Goal: Subscribe to service/newsletter

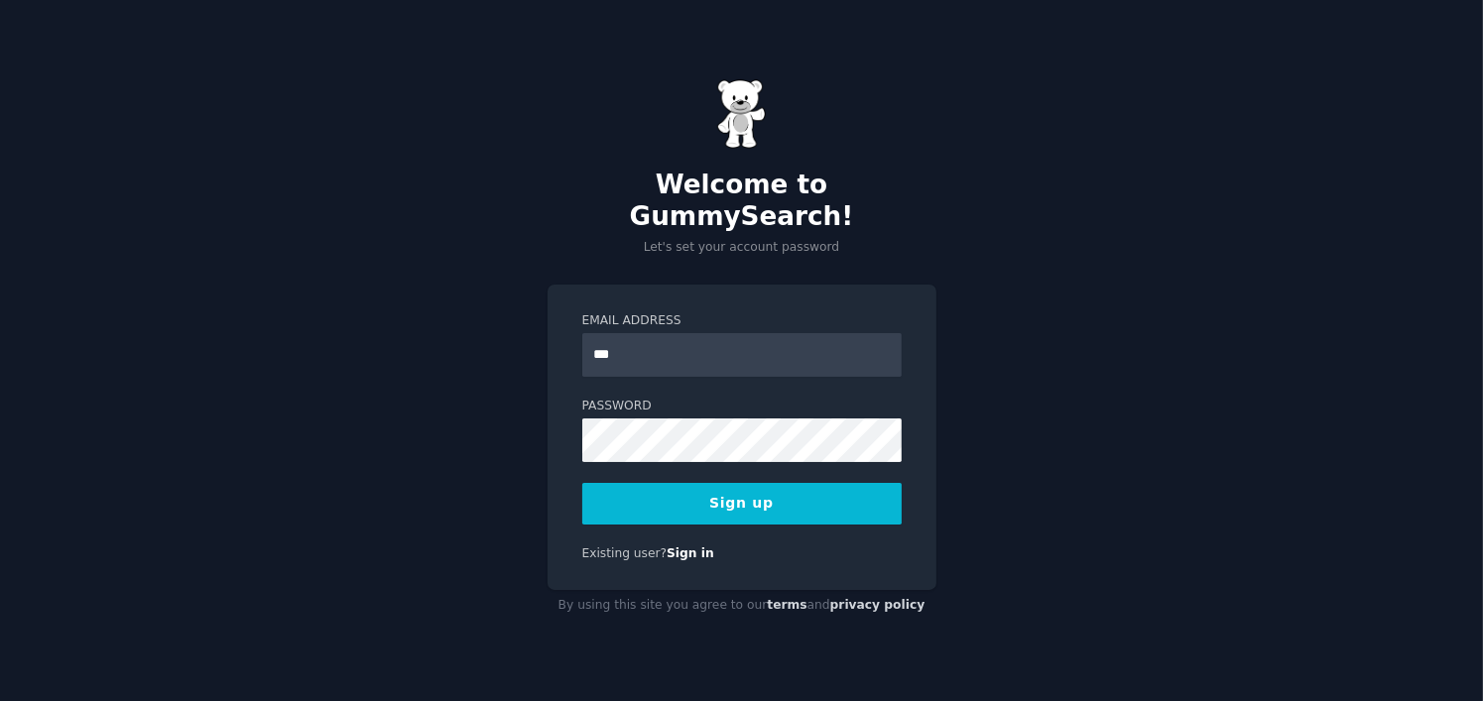
type input "**********"
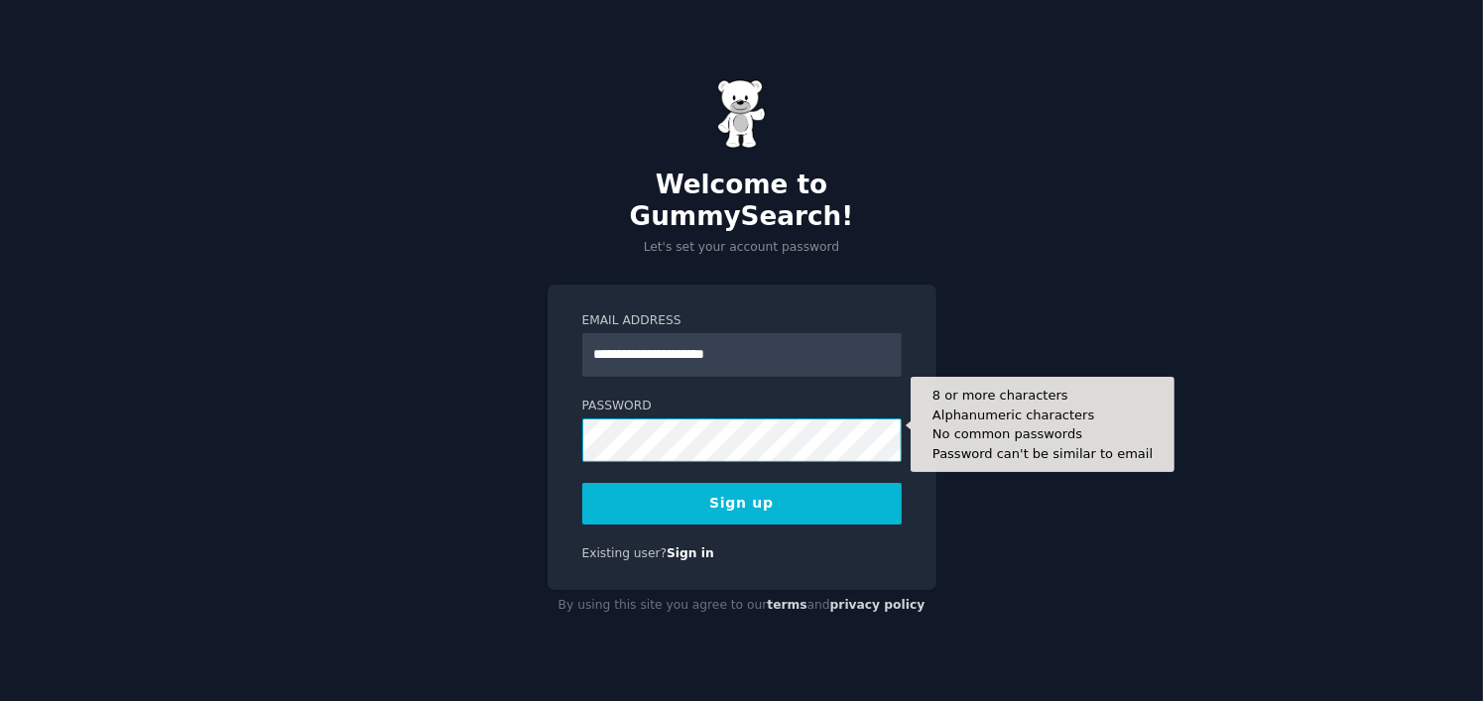
click at [582, 483] on button "Sign up" at bounding box center [741, 504] width 319 height 42
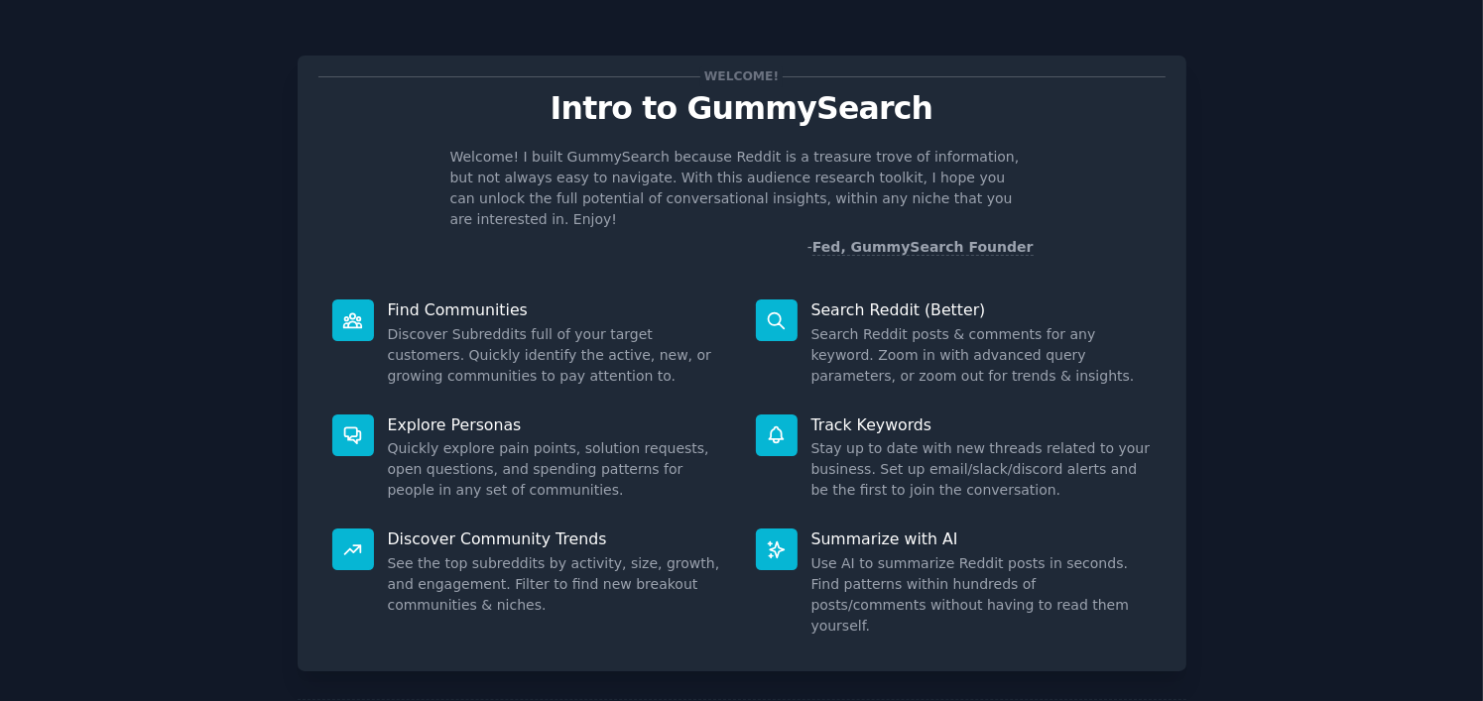
scroll to position [74, 0]
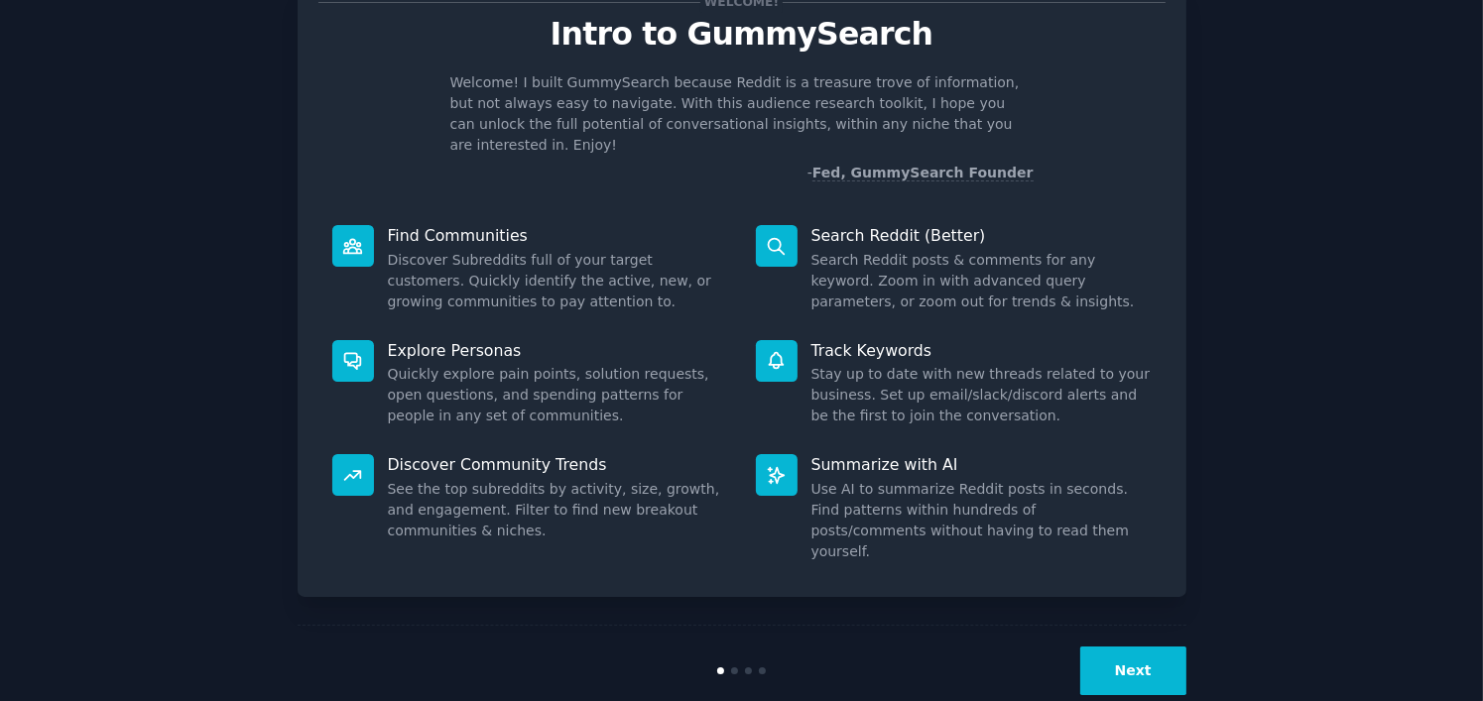
click at [1126, 647] on button "Next" at bounding box center [1133, 671] width 106 height 49
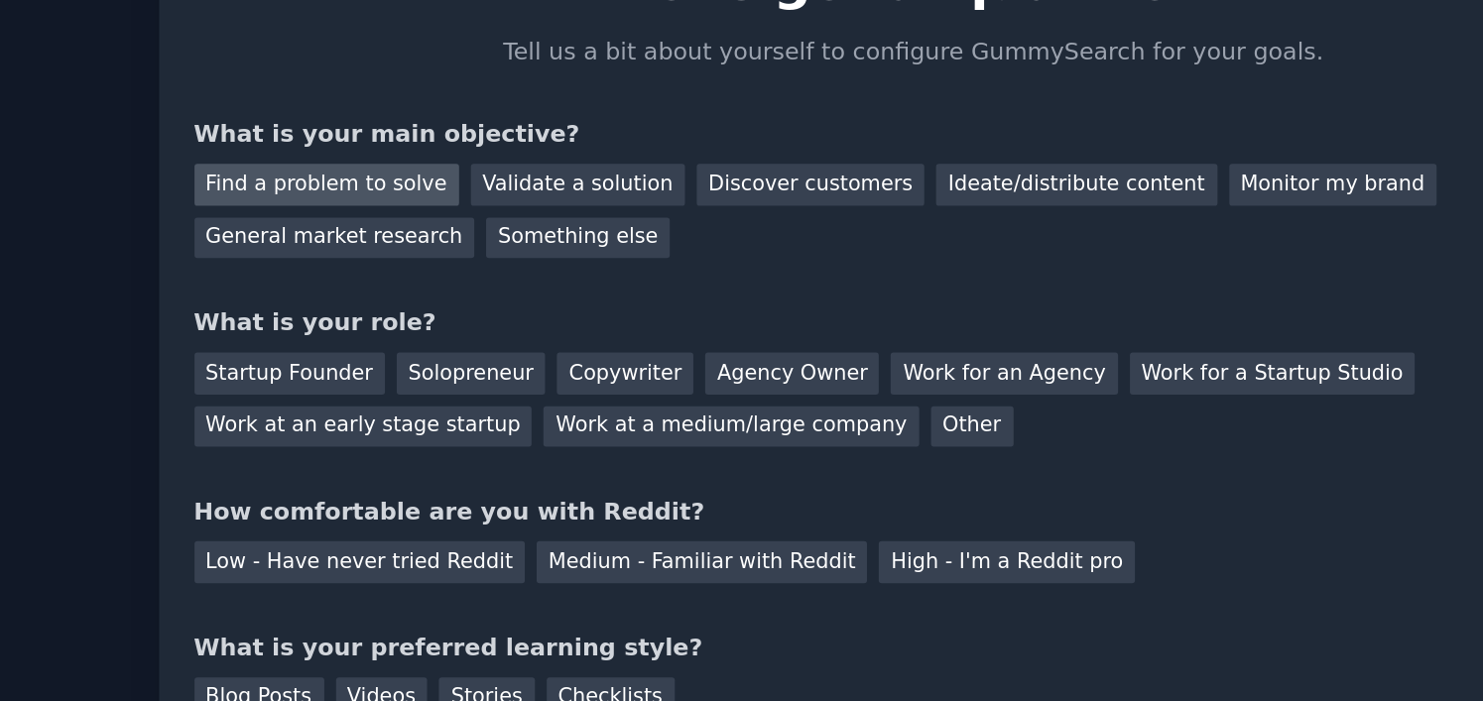
click at [410, 225] on div "Find a problem to solve" at bounding box center [396, 228] width 156 height 25
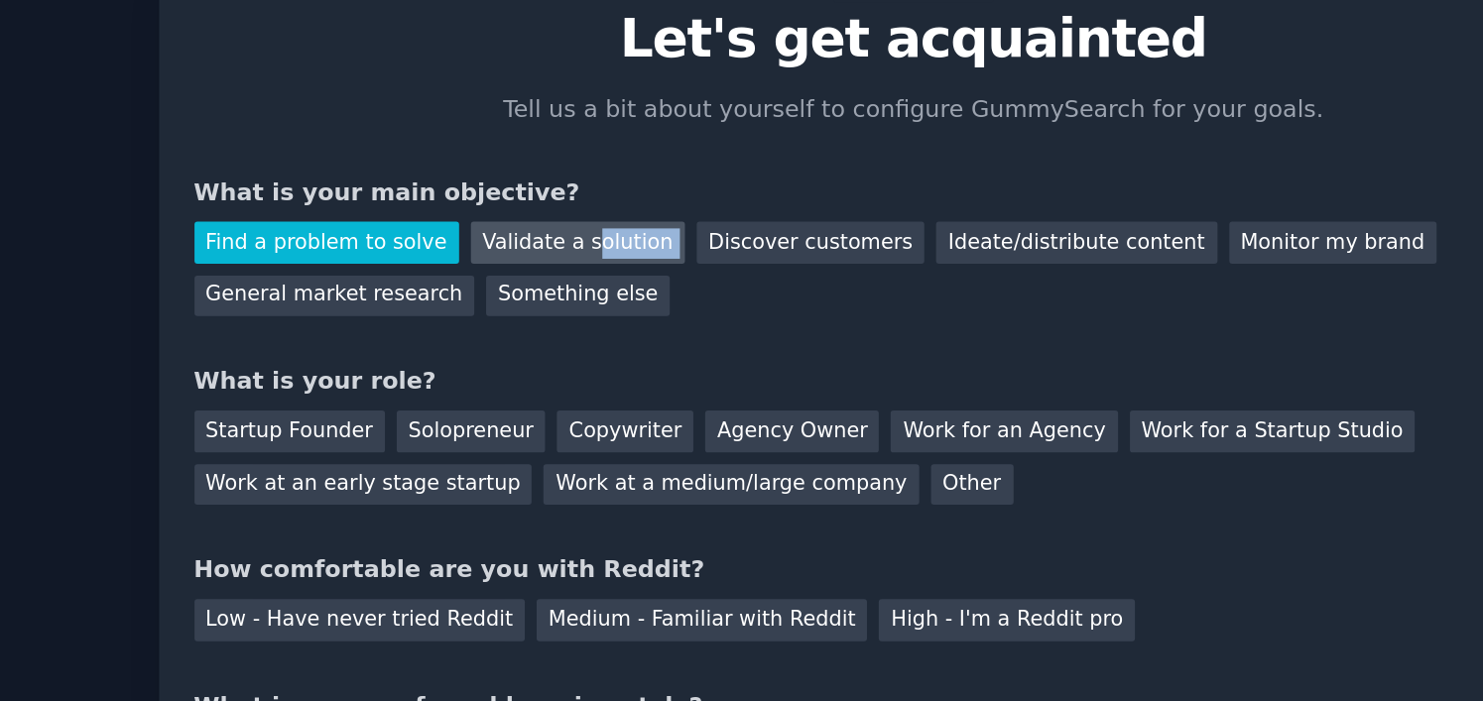
drag, startPoint x: 581, startPoint y: 257, endPoint x: 530, endPoint y: 226, distance: 60.0
click at [530, 226] on div "Find a problem to solve Validate a solution Discover customers Ideate/distribut…" at bounding box center [741, 240] width 847 height 62
click at [540, 261] on div "Find a problem to solve Validate a solution Discover customers Ideate/distribut…" at bounding box center [741, 240] width 847 height 62
click at [520, 229] on div "Validate a solution" at bounding box center [544, 228] width 126 height 25
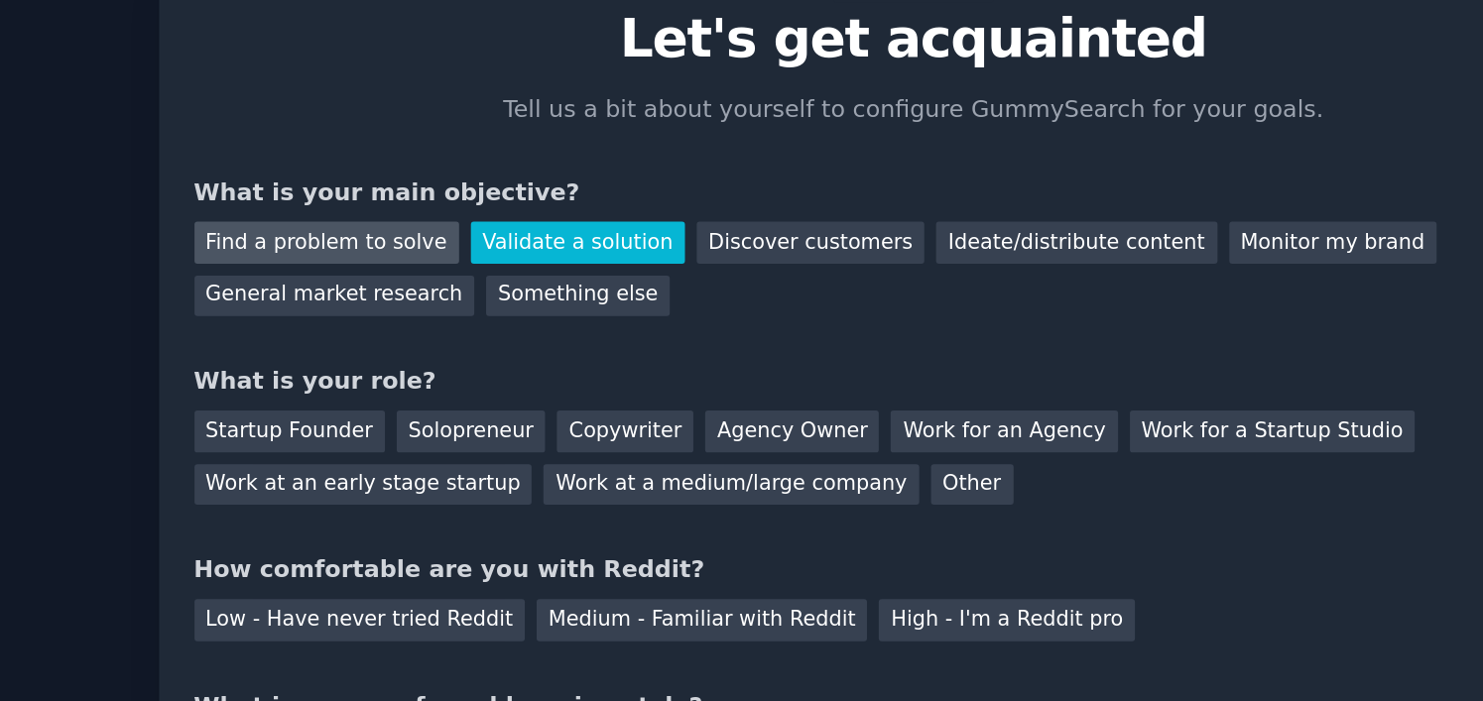
click at [407, 218] on div "Find a problem to solve" at bounding box center [396, 228] width 156 height 25
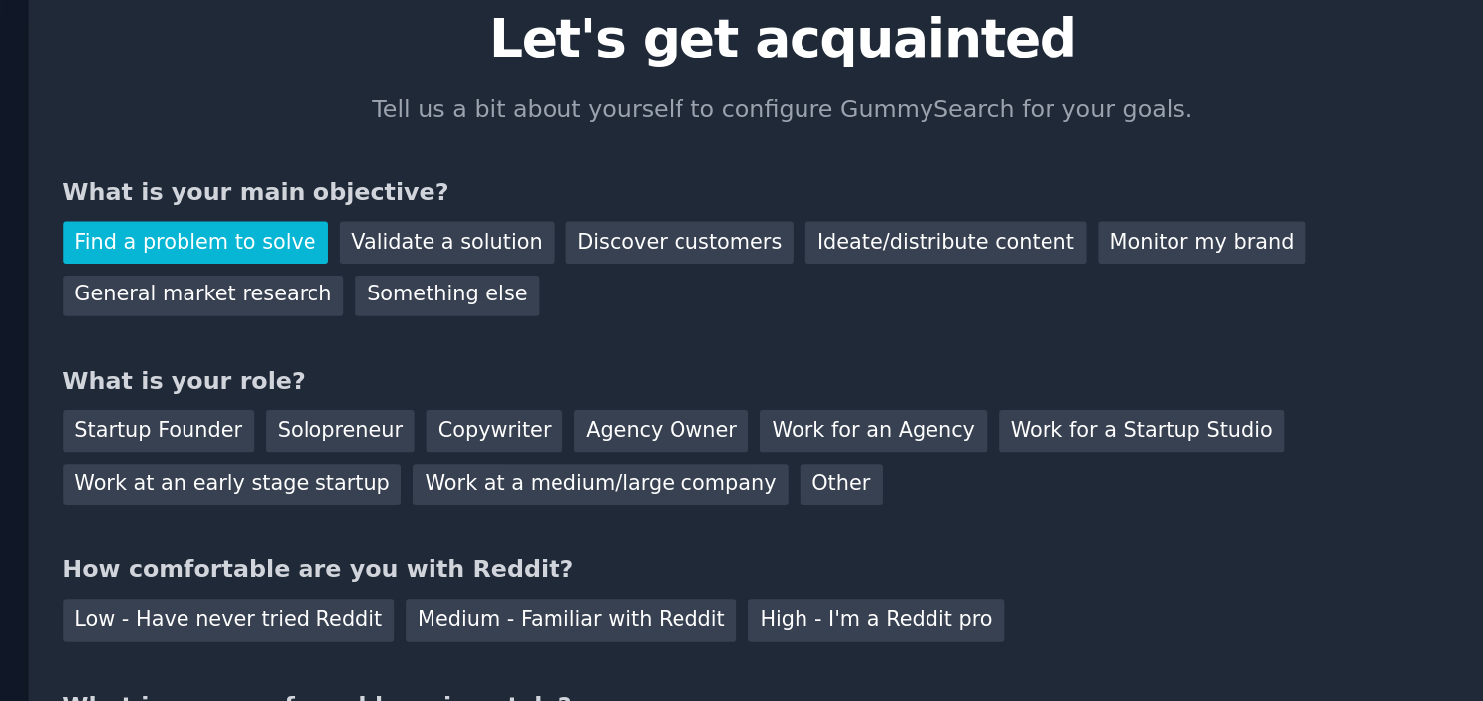
scroll to position [8, 0]
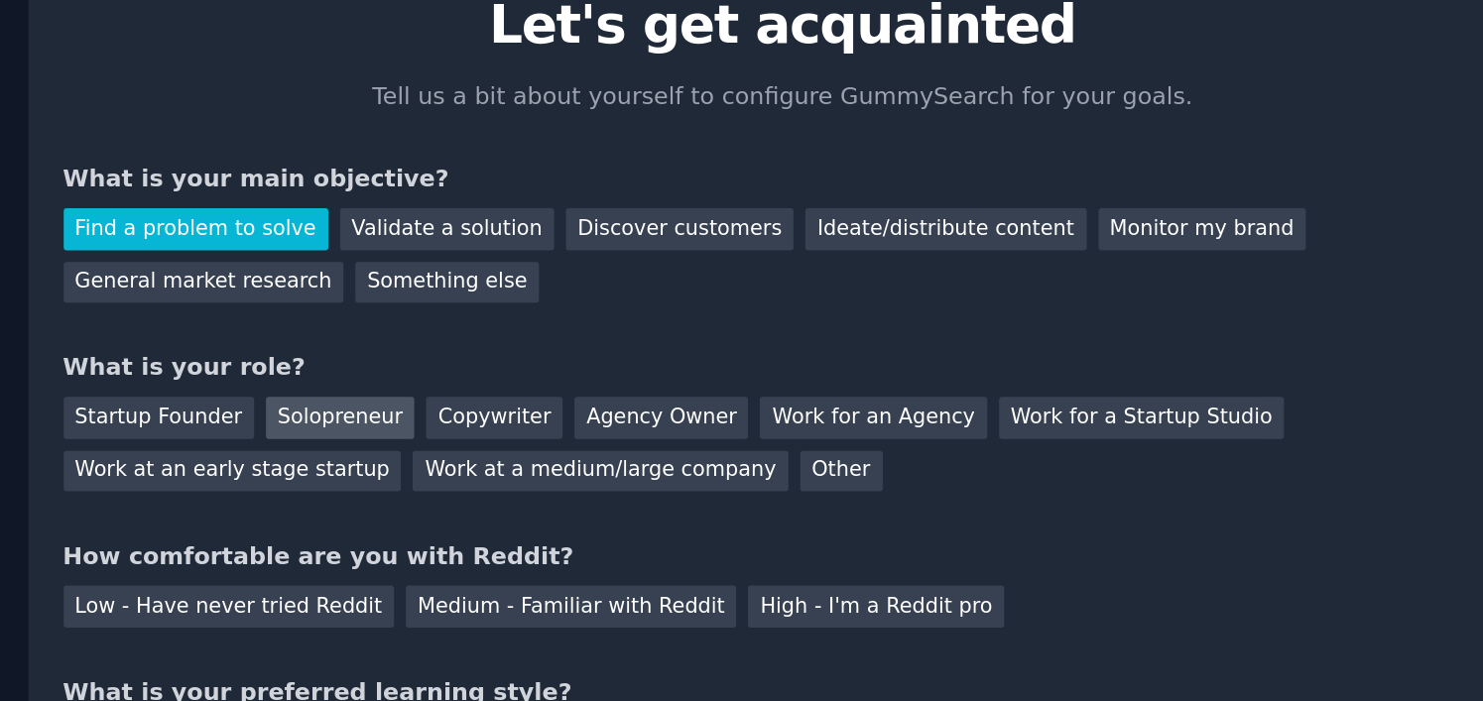
click at [477, 337] on div "Solopreneur" at bounding box center [480, 331] width 87 height 25
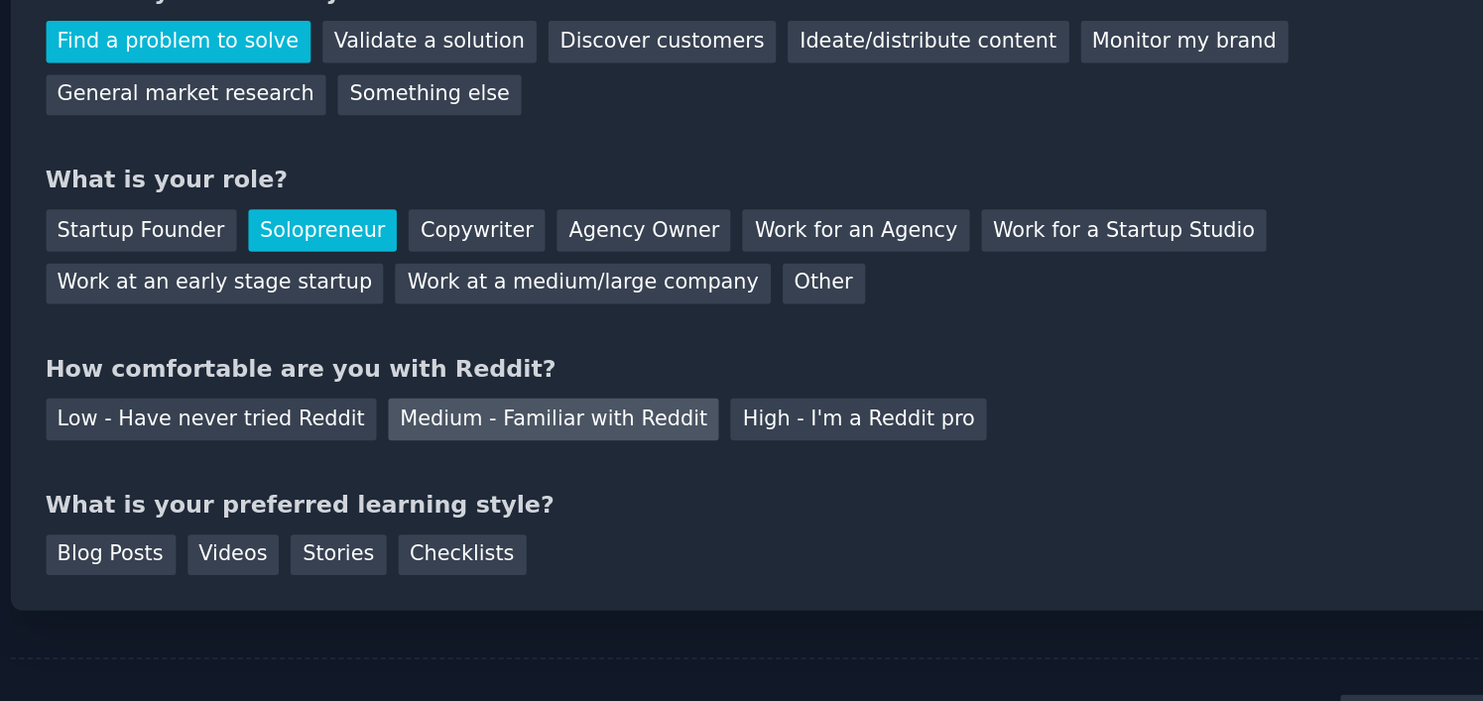
click at [650, 447] on div "Medium - Familiar with Reddit" at bounding box center [617, 442] width 194 height 25
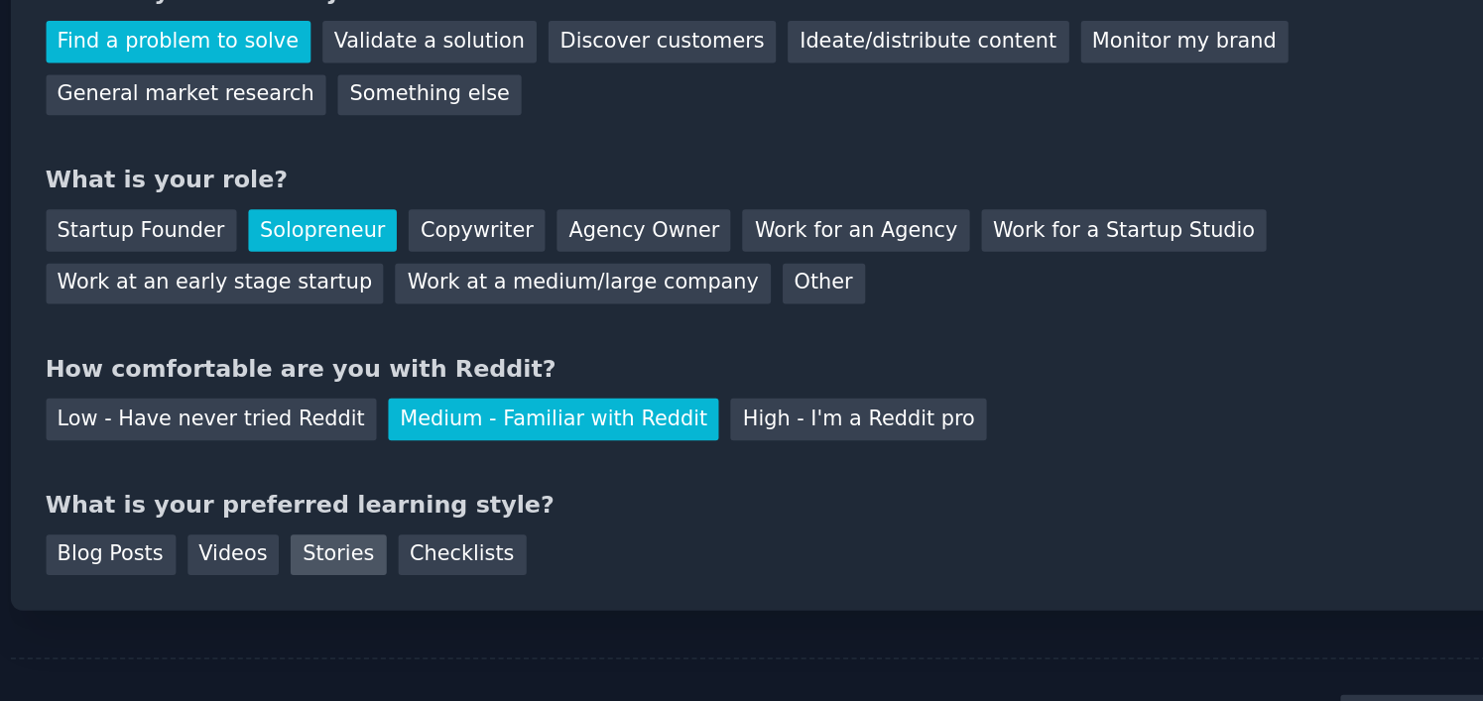
click at [478, 517] on div "Stories" at bounding box center [490, 523] width 56 height 25
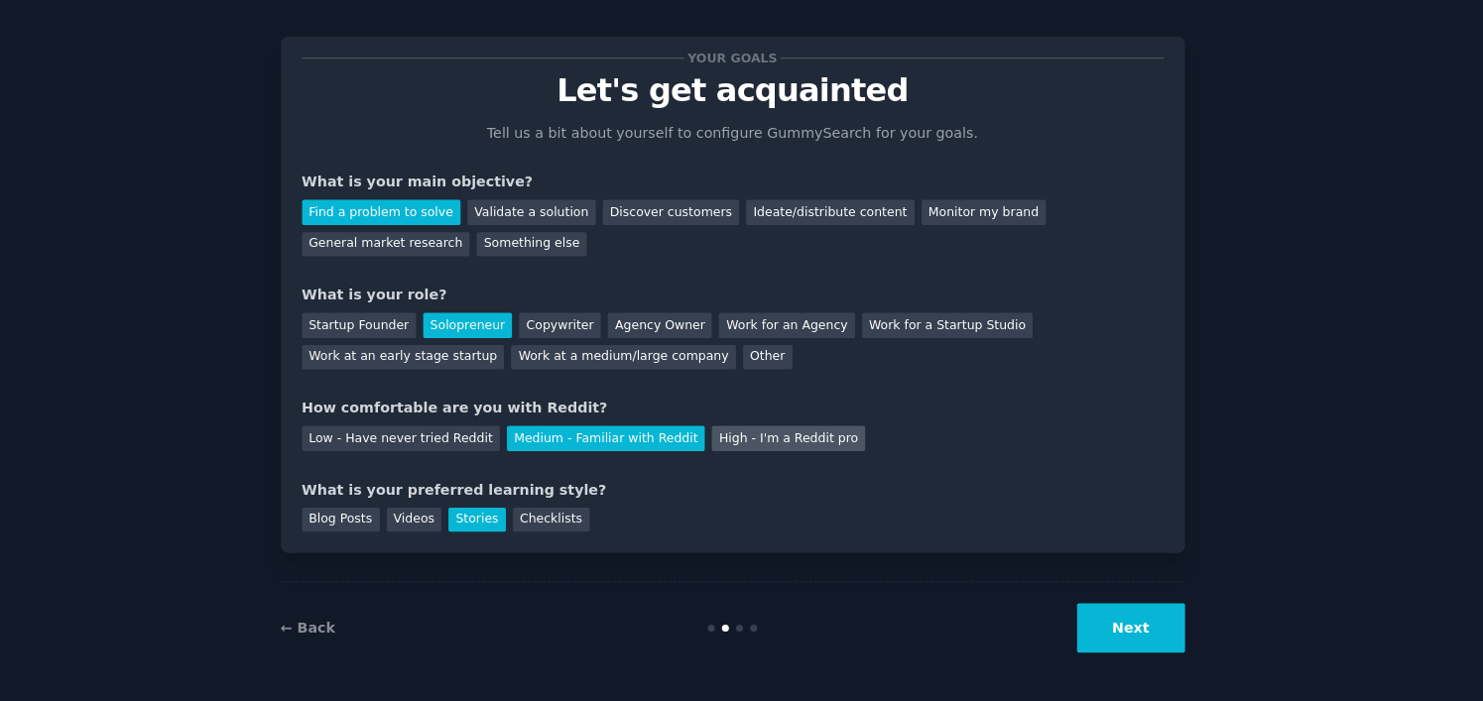
scroll to position [0, 0]
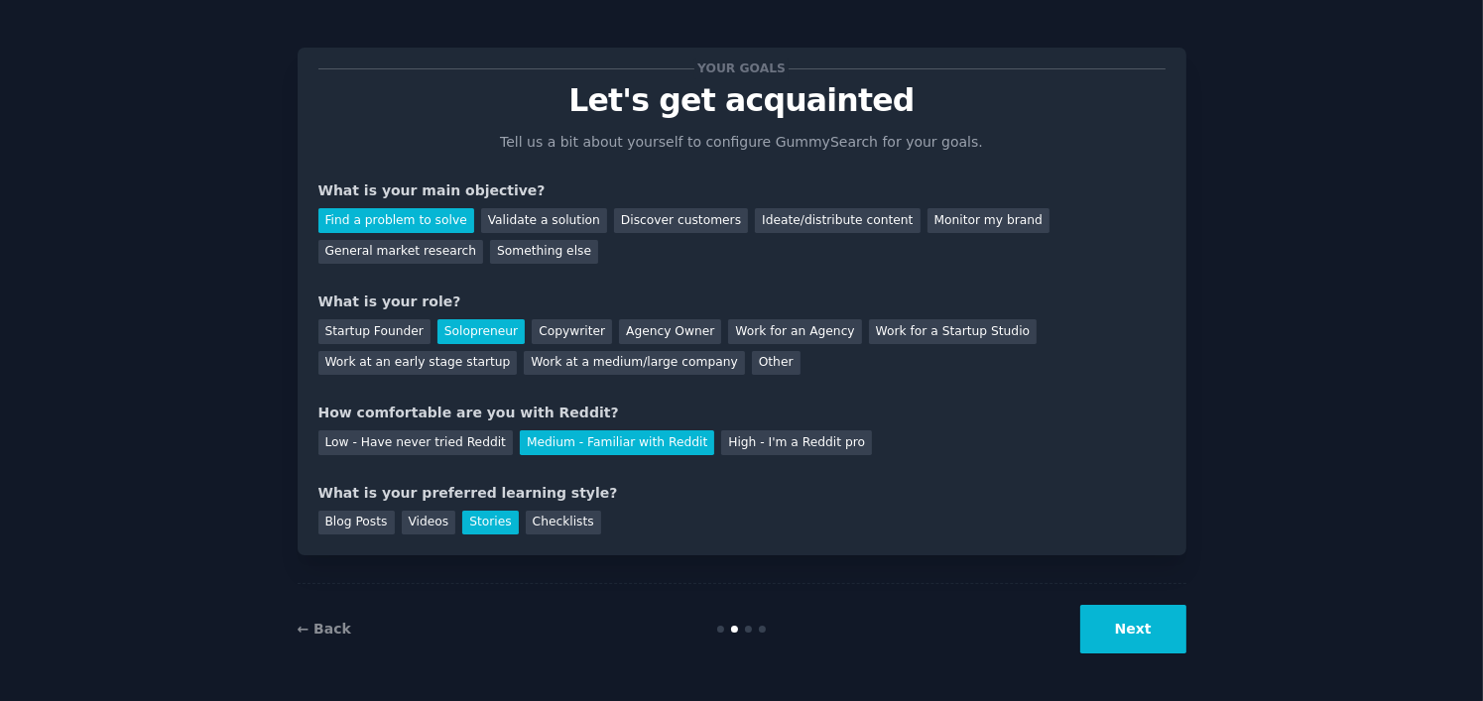
click at [1142, 644] on button "Next" at bounding box center [1133, 629] width 106 height 49
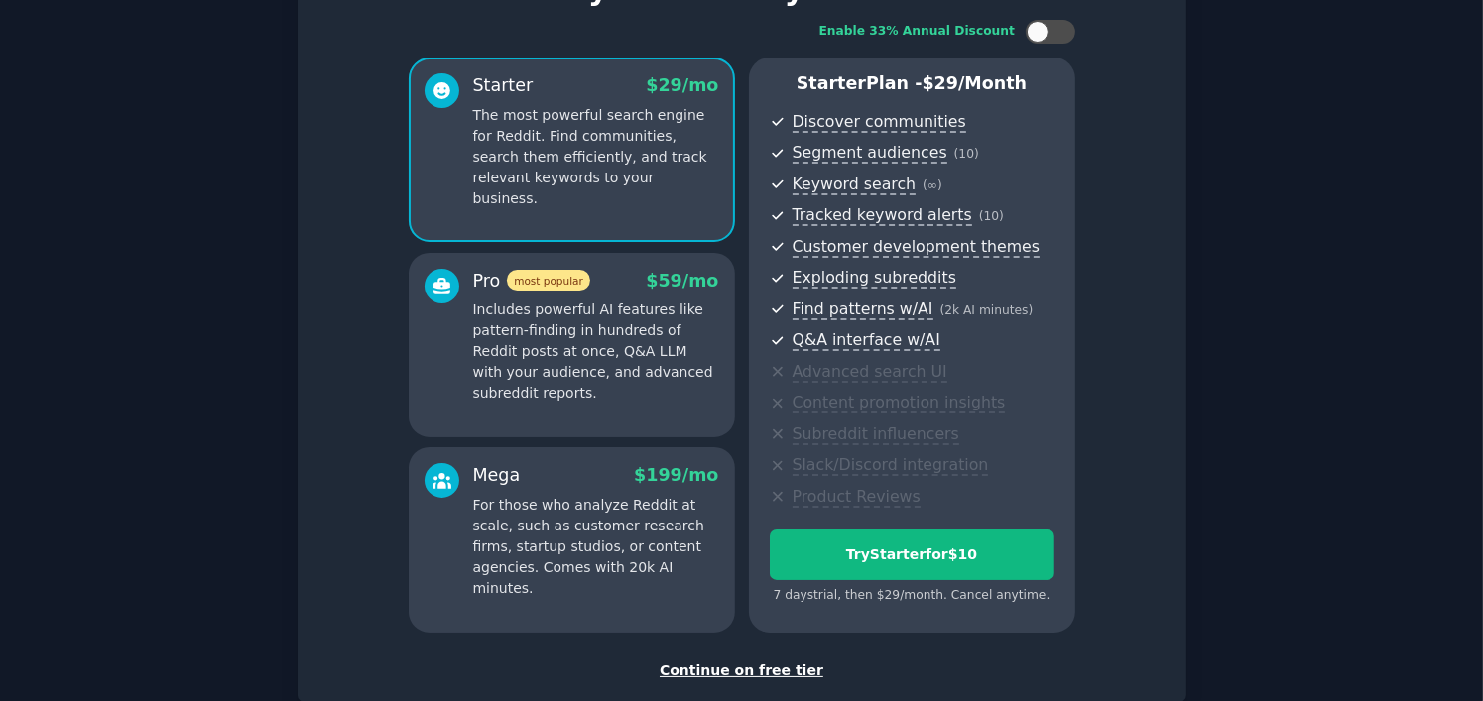
scroll to position [119, 0]
click at [622, 357] on p "Includes powerful AI features like pattern-finding in hundreds of Reddit posts …" at bounding box center [596, 353] width 246 height 104
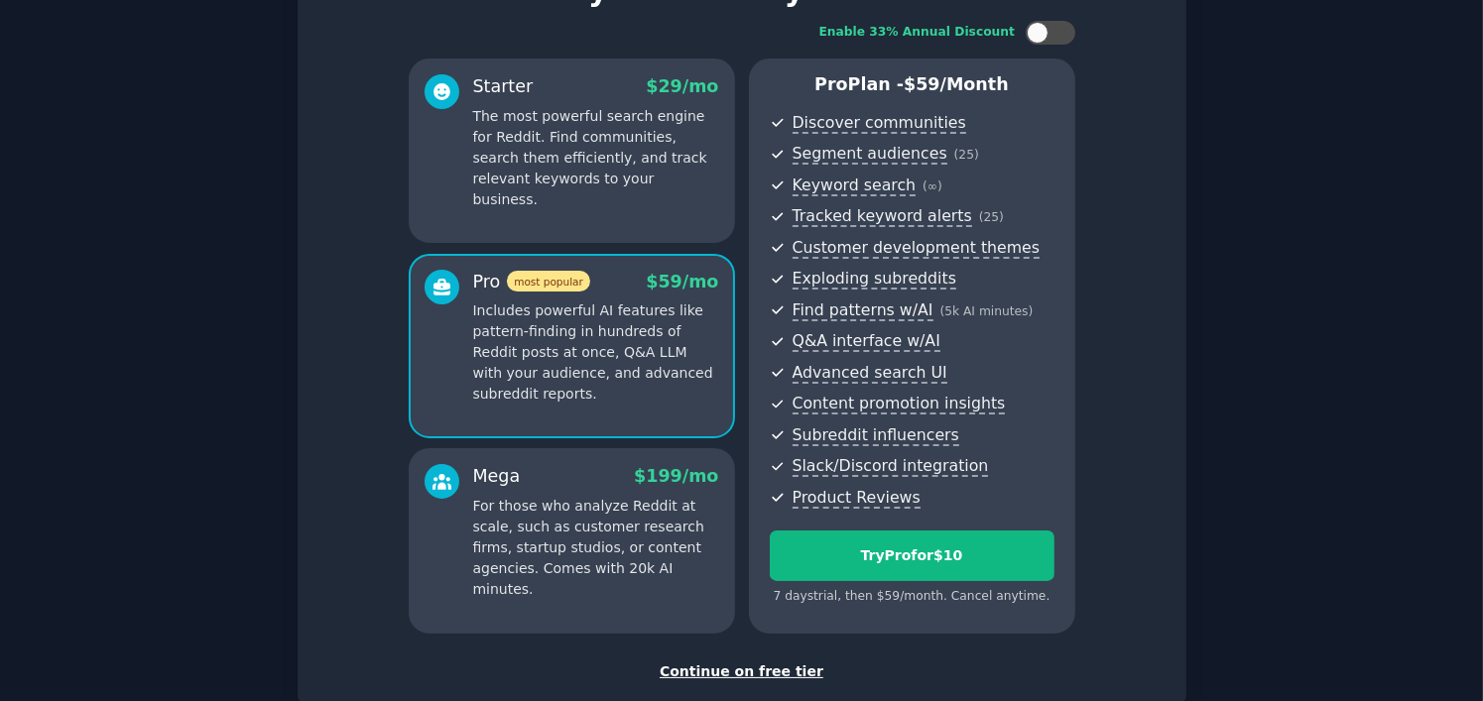
click at [608, 556] on p "For those who analyze Reddit at scale, such as customer research firms, startup…" at bounding box center [596, 548] width 246 height 104
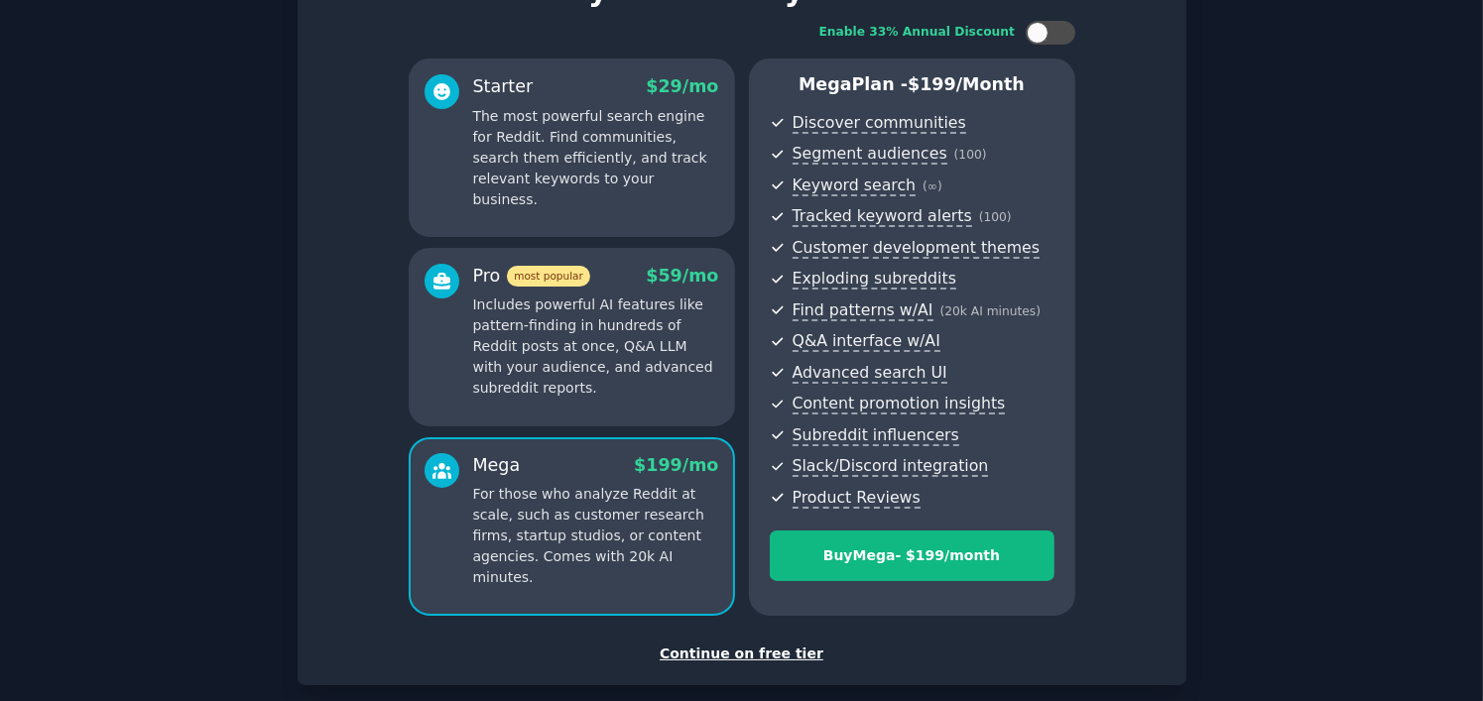
click at [615, 411] on div "Pro most popular $ 59 /mo Includes powerful AI features like pattern-finding in…" at bounding box center [572, 337] width 326 height 179
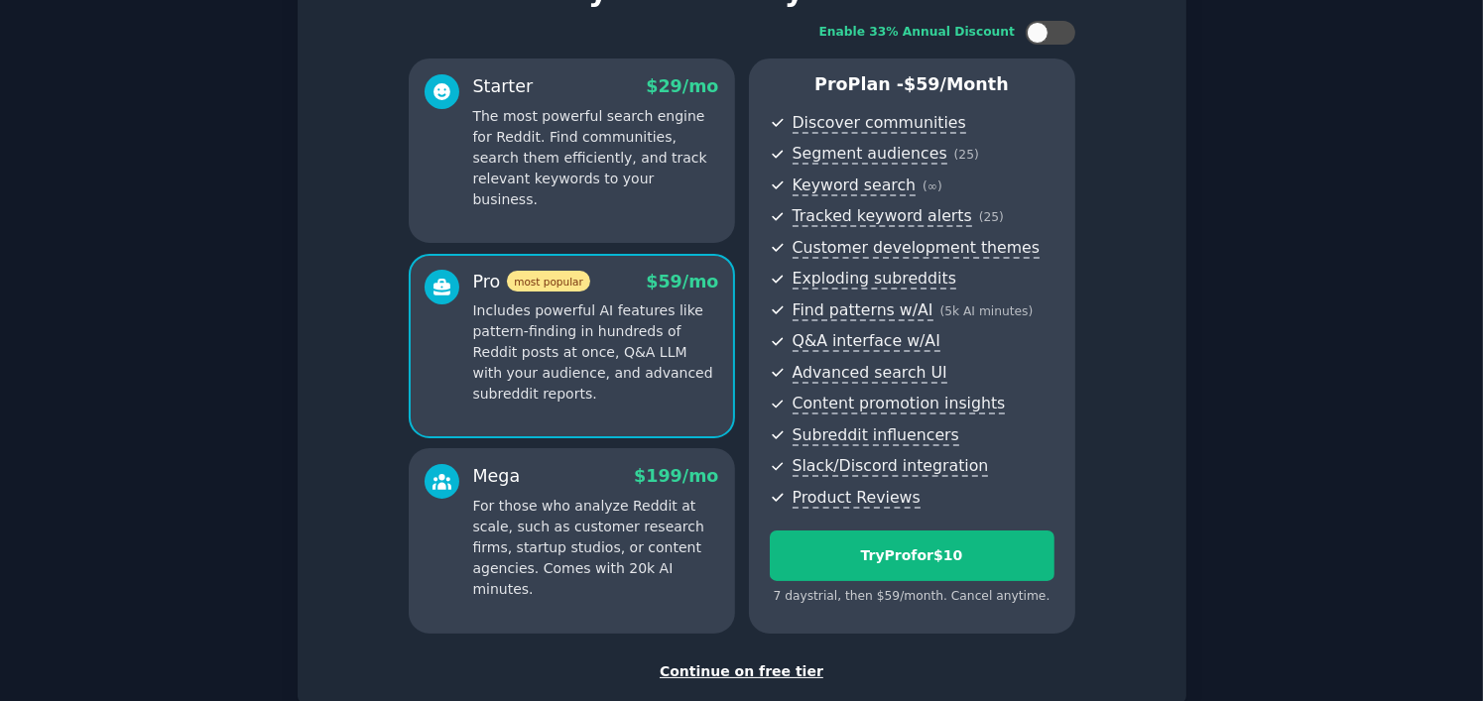
click at [628, 623] on div "Mega $ 199 /mo For those who analyze Reddit at scale, such as customer research…" at bounding box center [572, 540] width 326 height 184
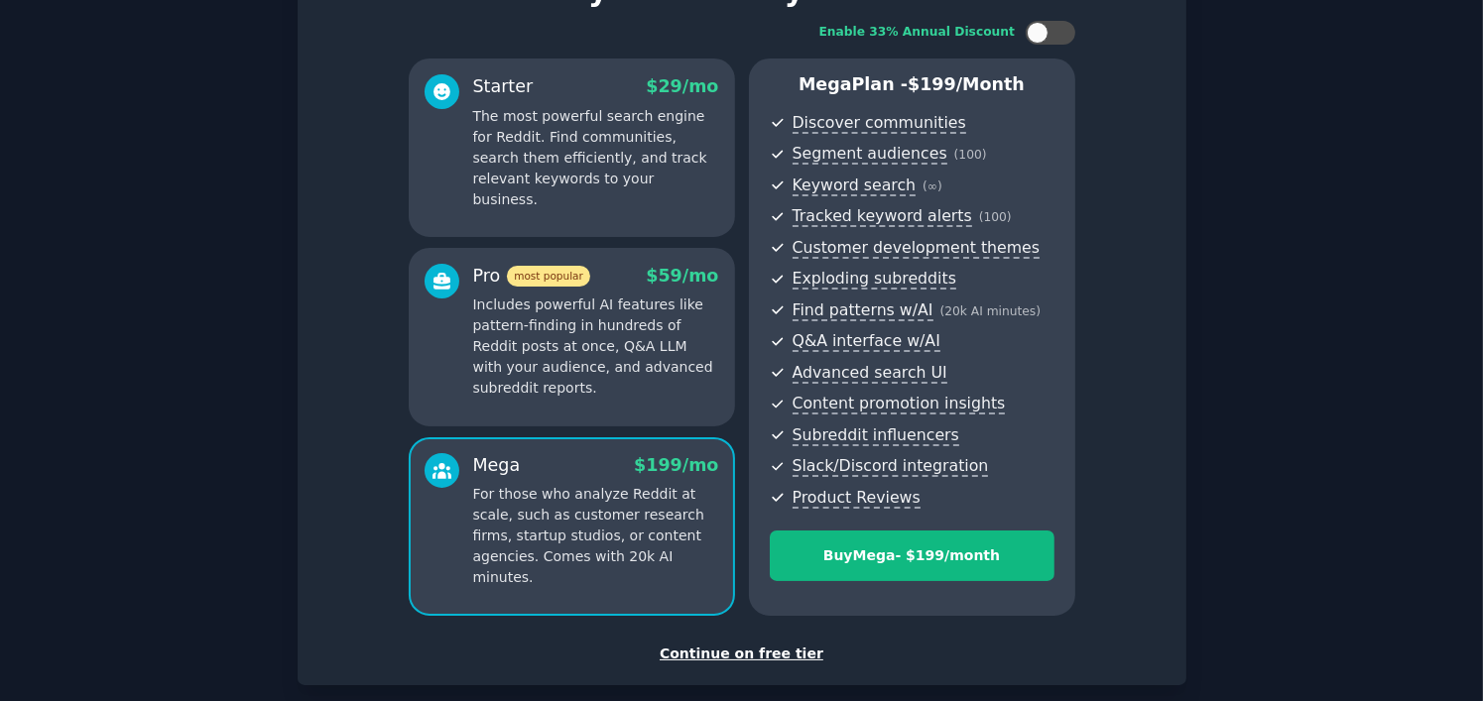
click at [606, 420] on div "Pro most popular $ 59 /mo Includes powerful AI features like pattern-finding in…" at bounding box center [572, 337] width 326 height 179
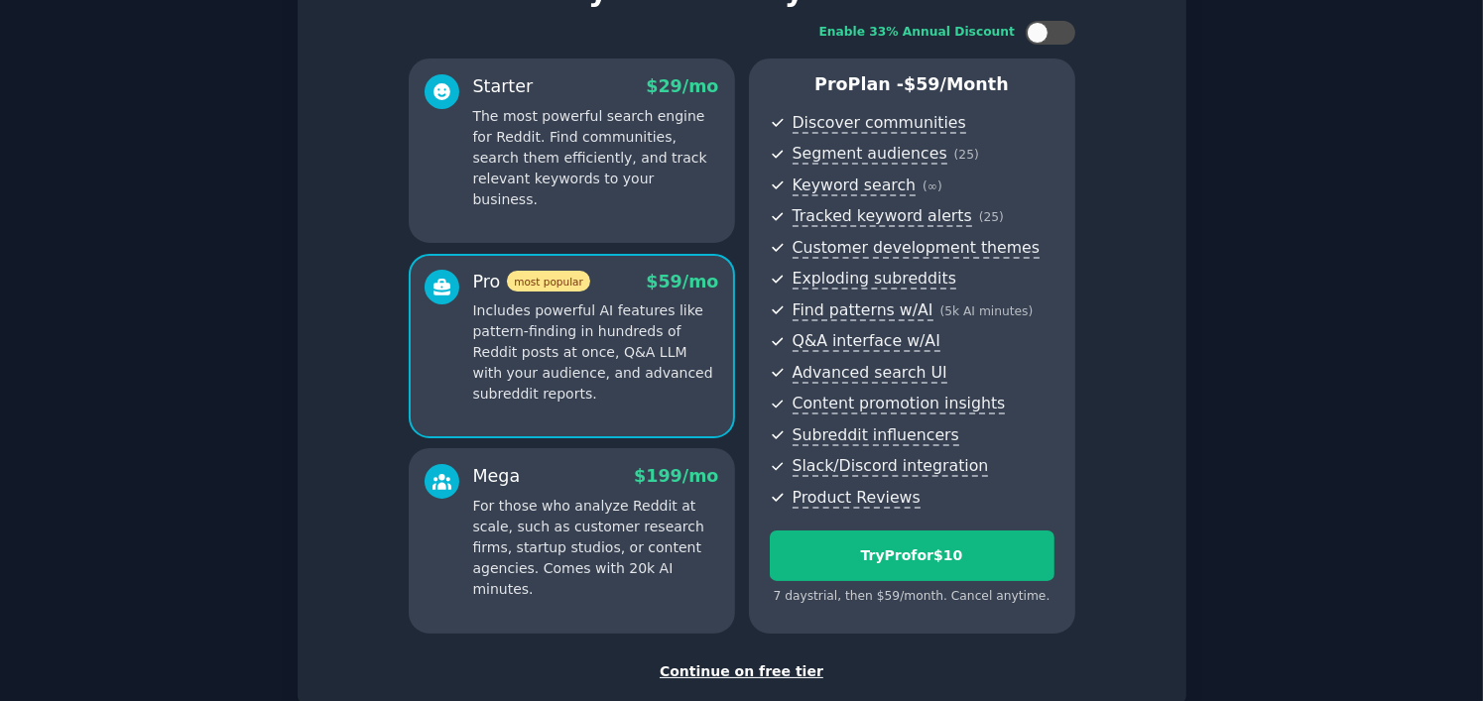
click at [602, 562] on p "For those who analyze Reddit at scale, such as customer research firms, startup…" at bounding box center [596, 548] width 246 height 104
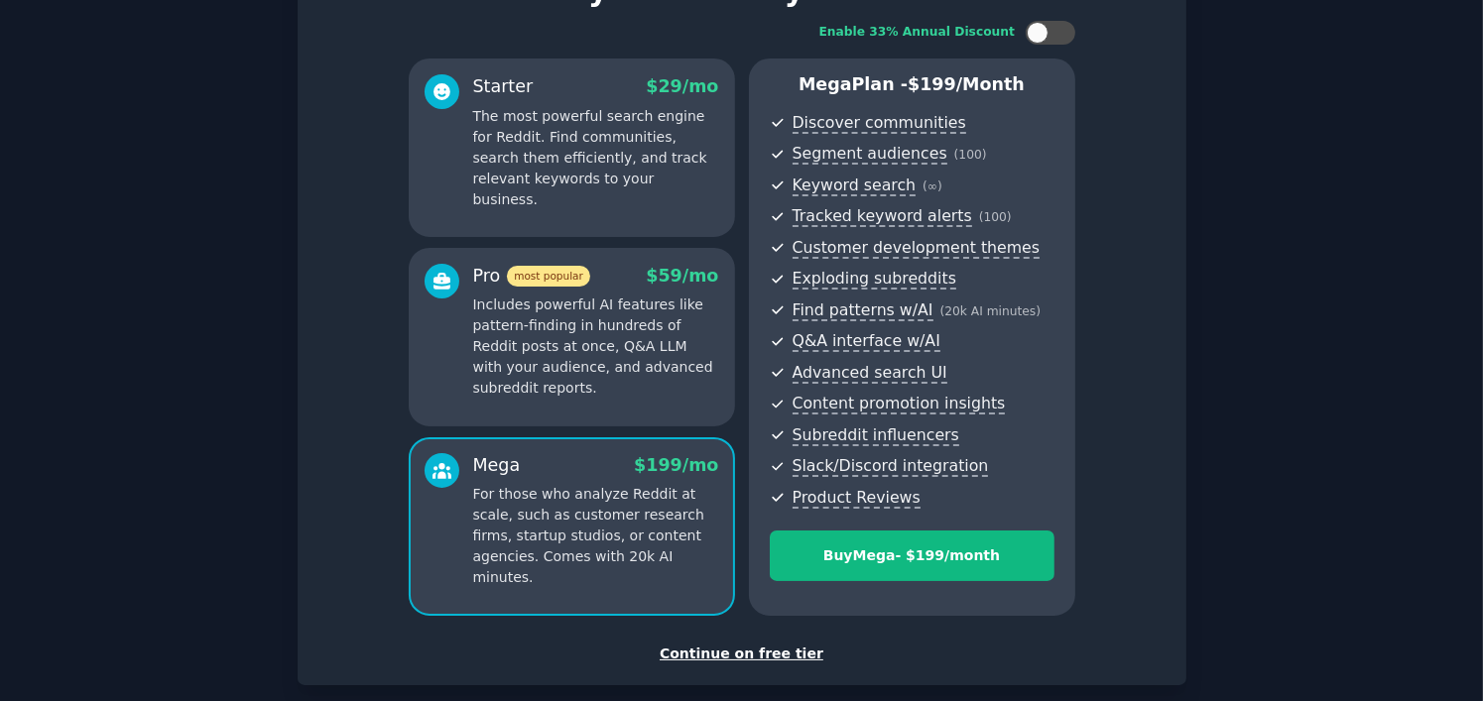
click at [626, 314] on p "Includes powerful AI features like pattern-finding in hundreds of Reddit posts …" at bounding box center [596, 347] width 246 height 104
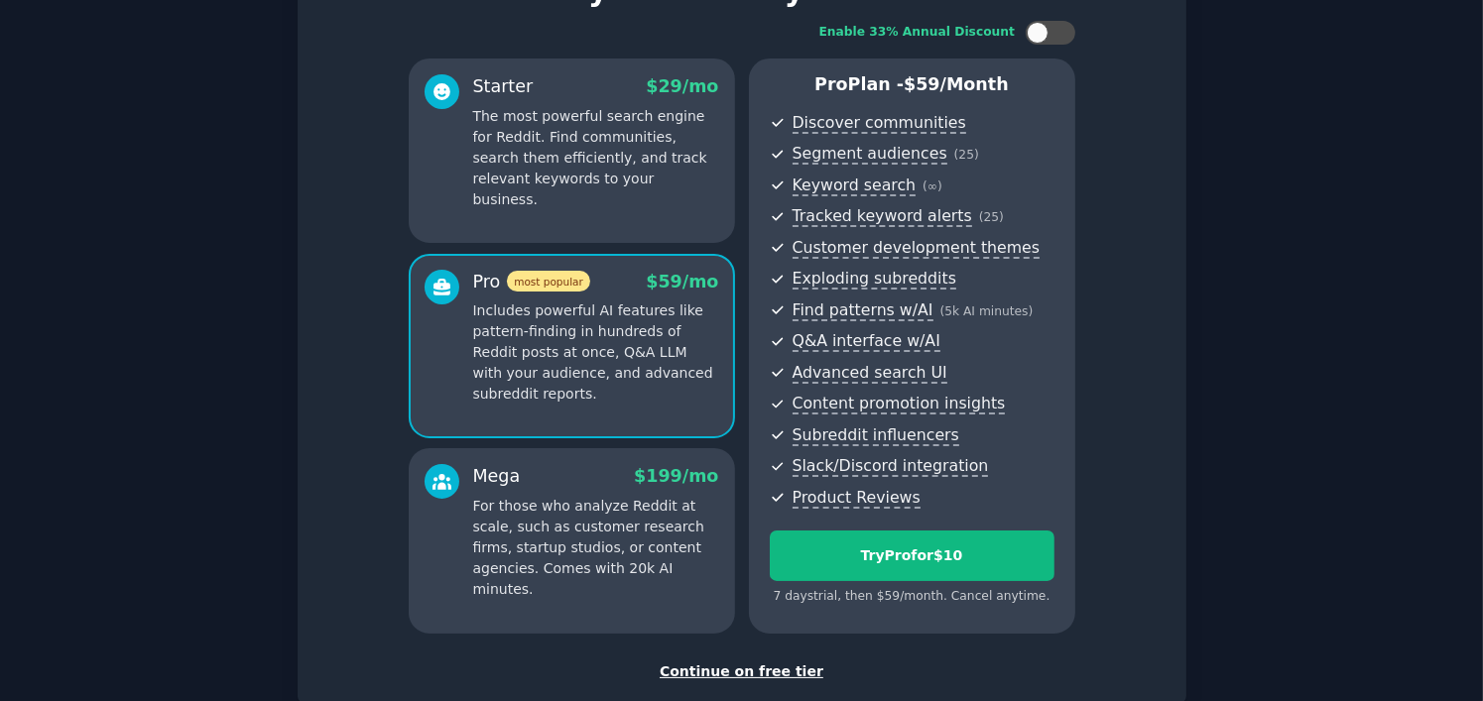
click at [634, 486] on div "Mega $ 199 /mo" at bounding box center [596, 476] width 246 height 25
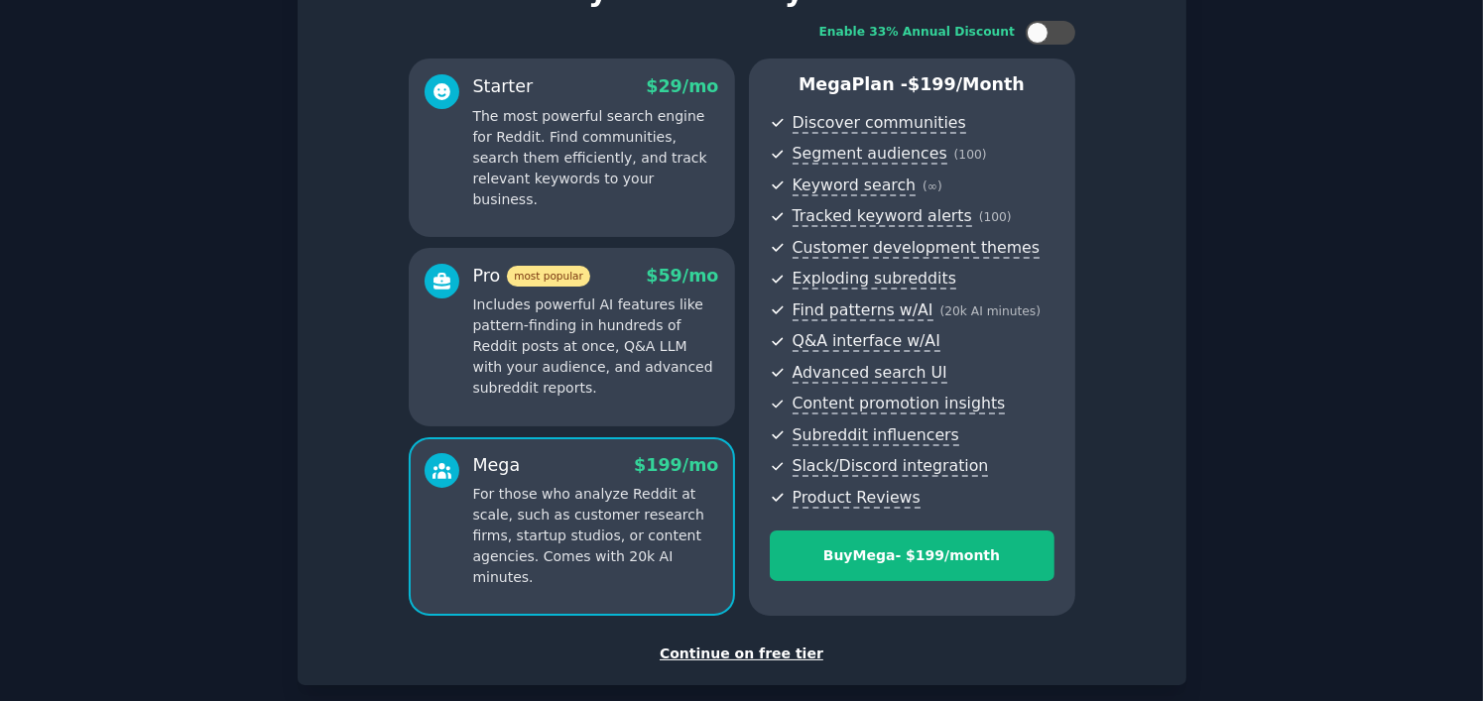
click at [637, 277] on div "Pro most popular $ 59 /mo" at bounding box center [596, 276] width 246 height 25
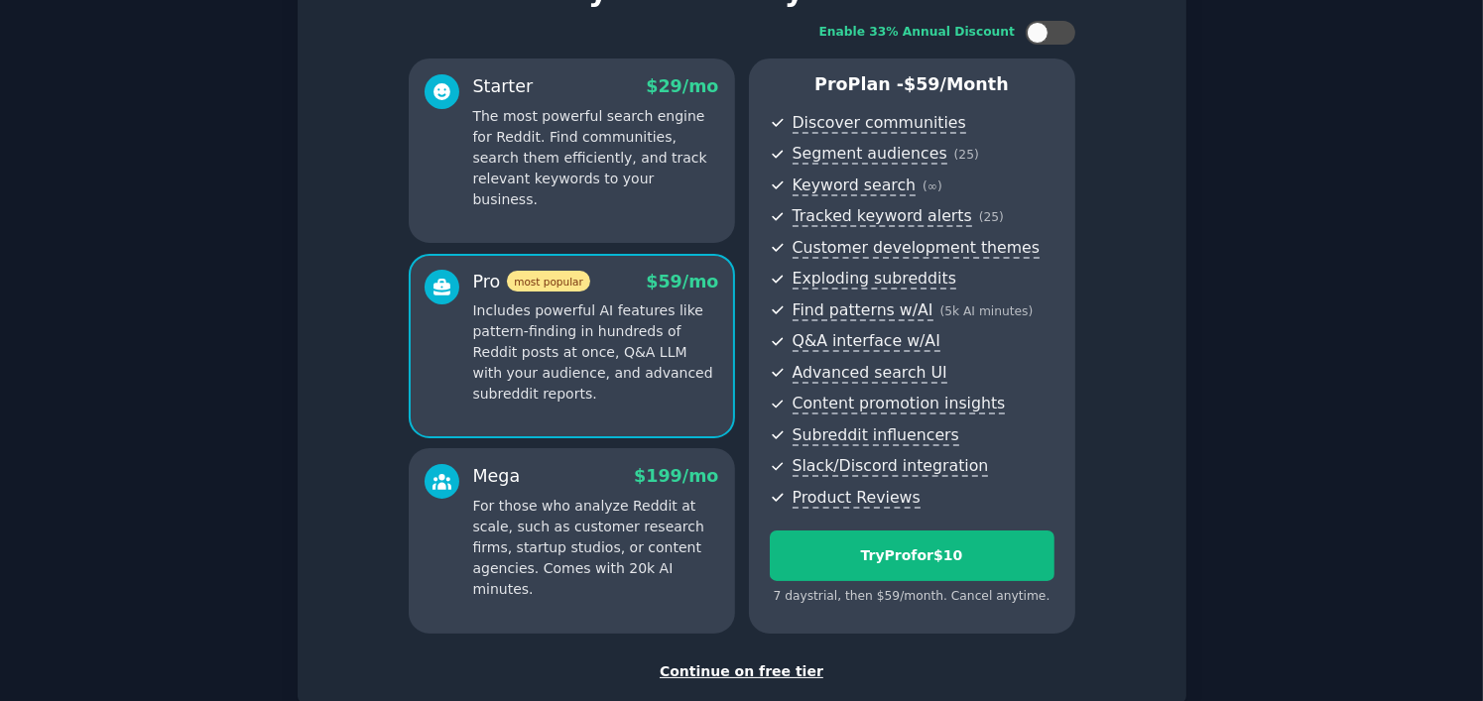
click at [636, 153] on p "The most powerful search engine for Reddit. Find communities, search them effic…" at bounding box center [596, 158] width 246 height 104
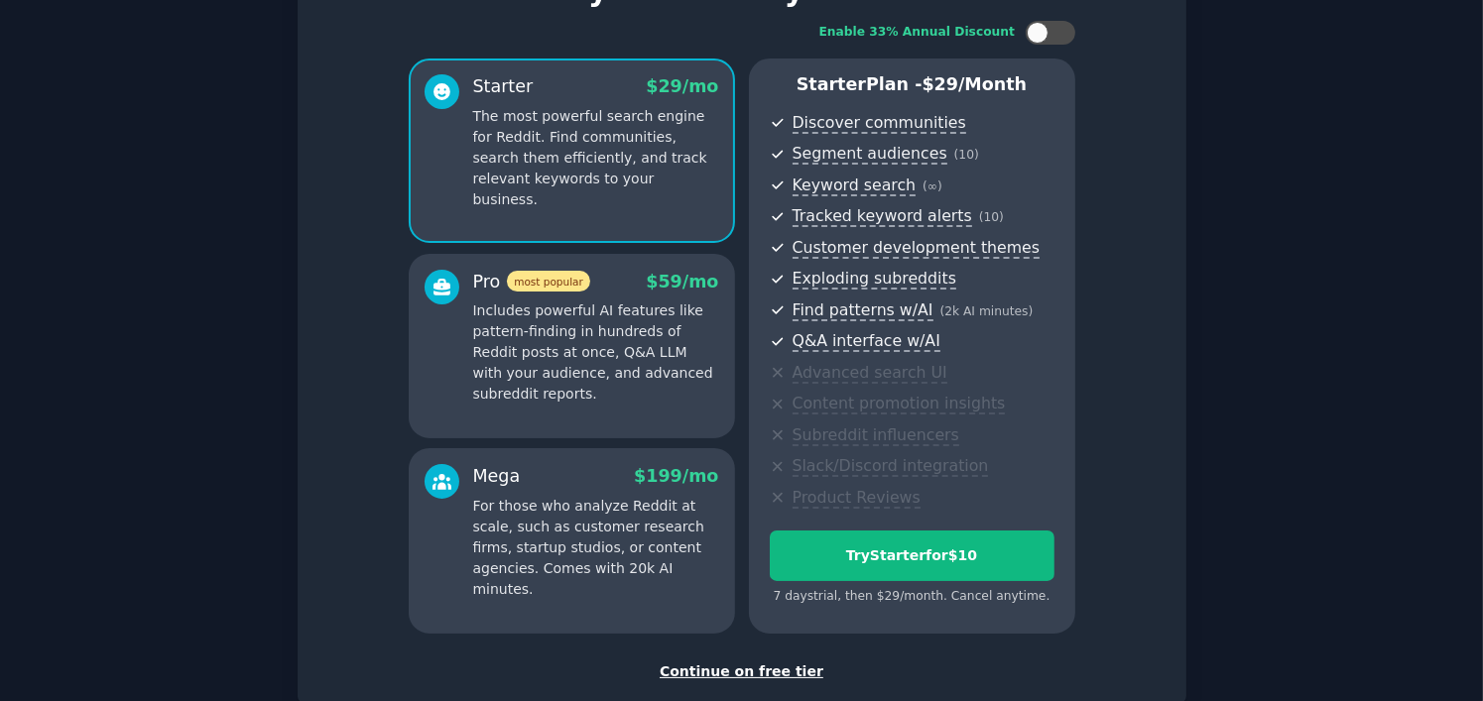
click at [739, 662] on div "Continue on free tier" at bounding box center [741, 672] width 847 height 21
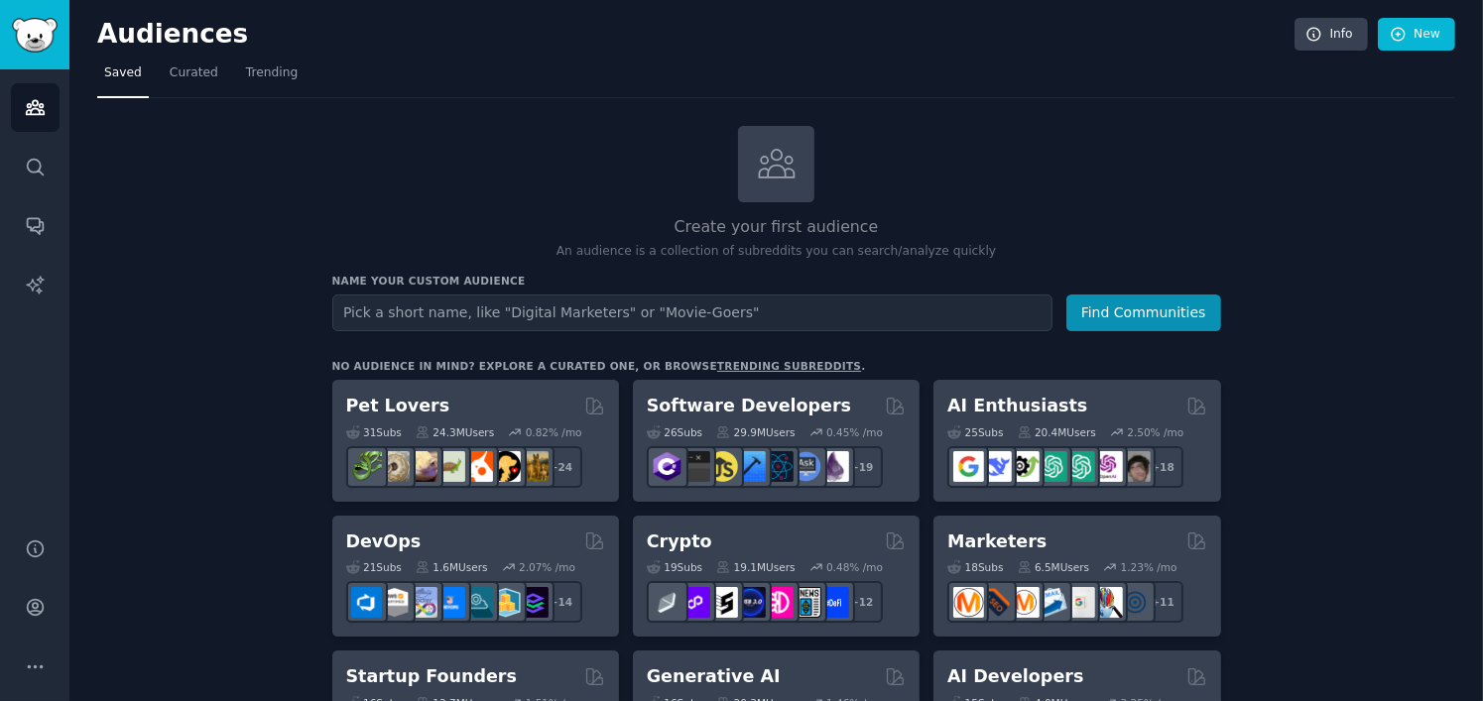
click at [1096, 78] on nav "Saved Curated Trending" at bounding box center [776, 78] width 1358 height 41
